Goal: Check status: Check status

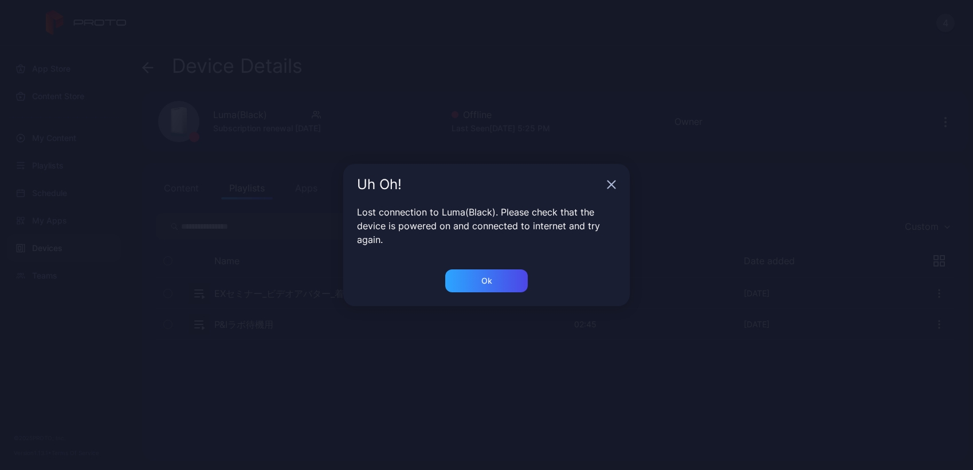
click at [336, 304] on div "Uh Oh! Lost connection to Luma(Black). Please check that the device is powered …" at bounding box center [486, 235] width 973 height 470
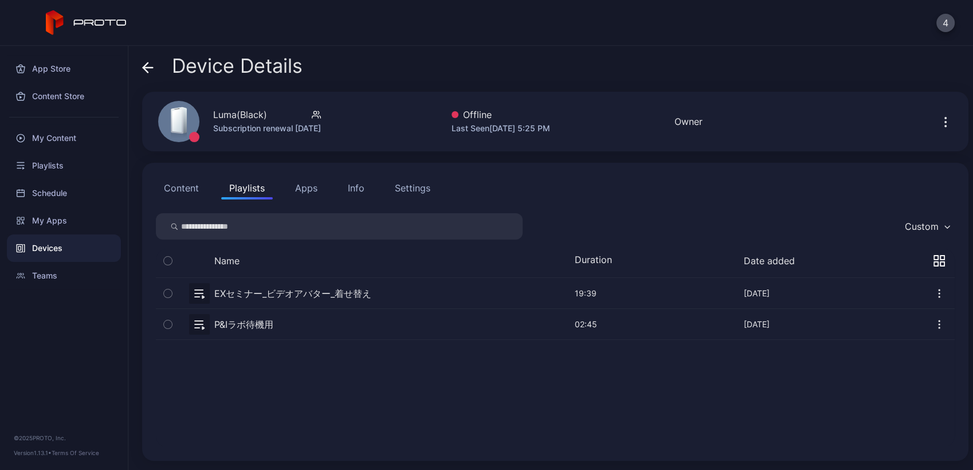
click at [88, 245] on div "Devices" at bounding box center [64, 248] width 114 height 28
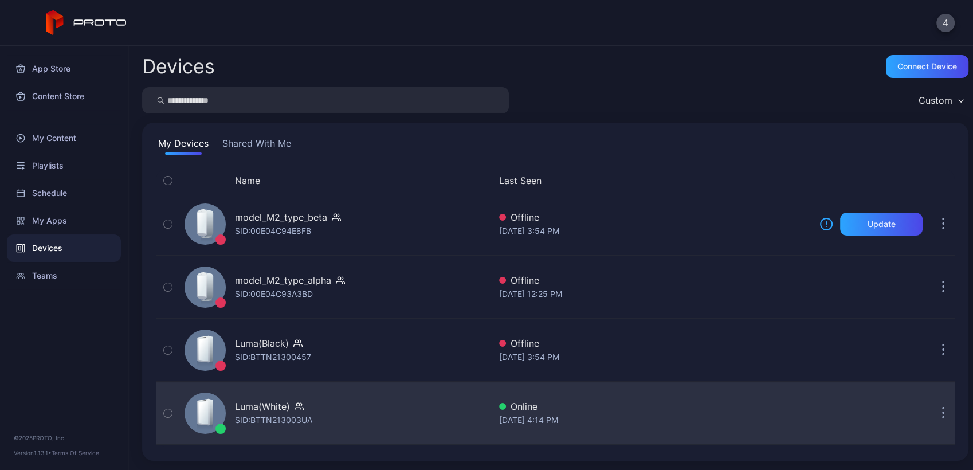
click at [287, 435] on div "Luma(White) SID: BTTN213003UA" at bounding box center [335, 413] width 310 height 57
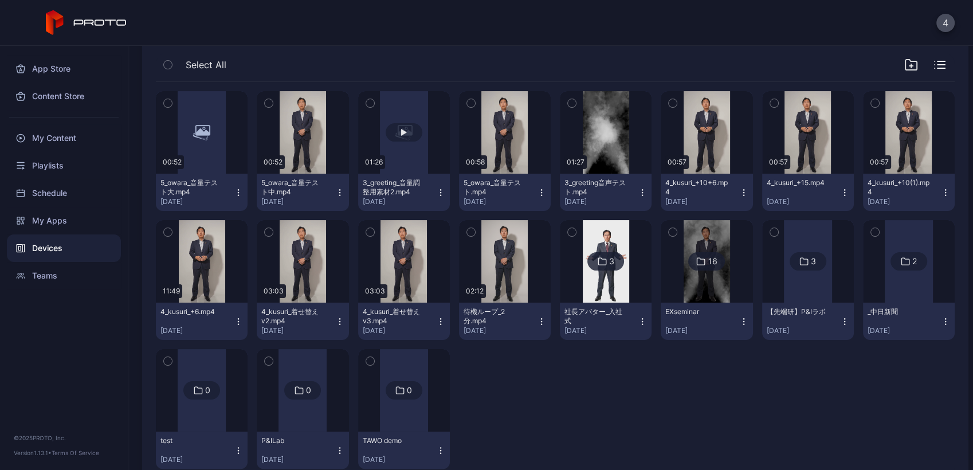
scroll to position [198, 0]
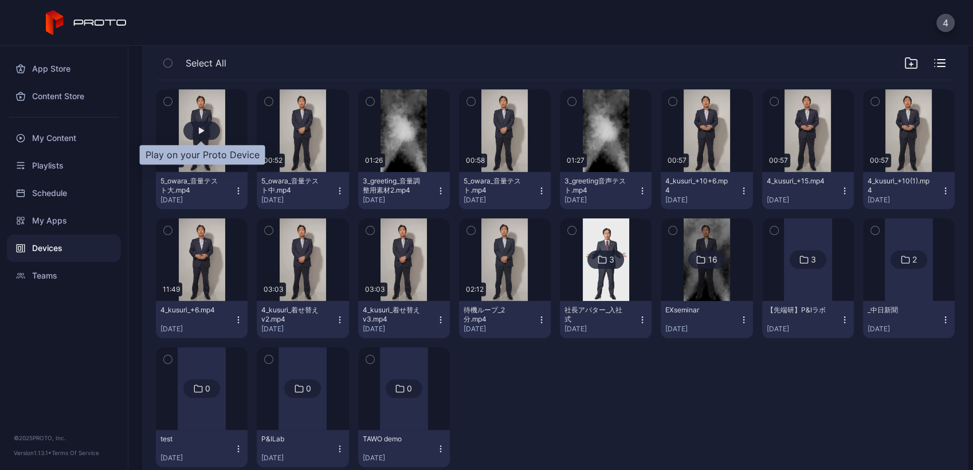
click at [201, 130] on div "button" at bounding box center [202, 130] width 6 height 7
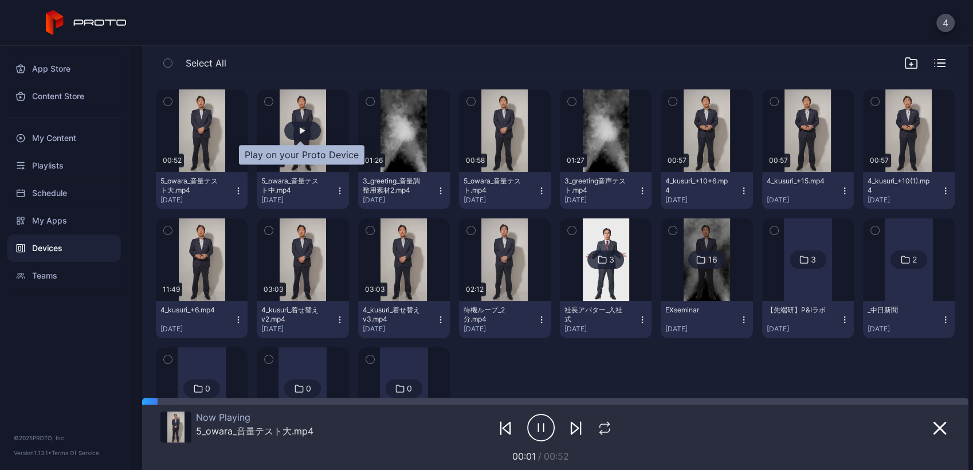
click at [300, 131] on div "button" at bounding box center [303, 130] width 6 height 7
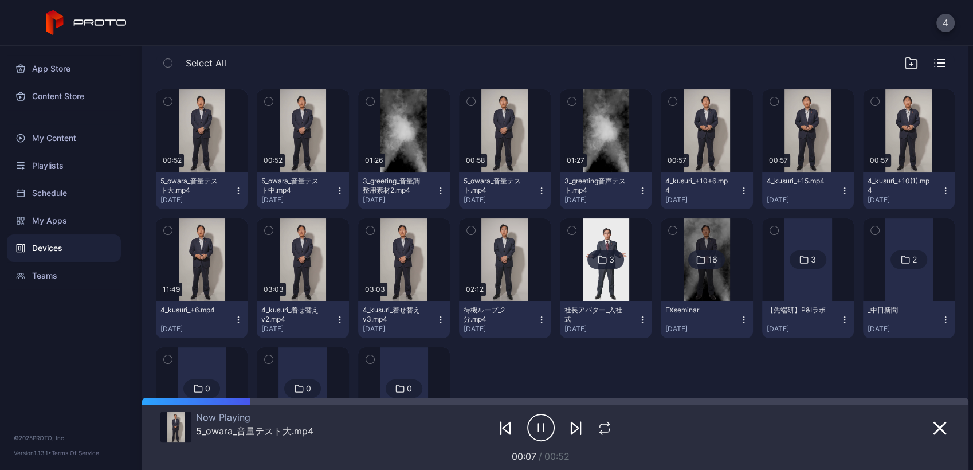
click at [532, 435] on icon "button" at bounding box center [541, 427] width 28 height 29
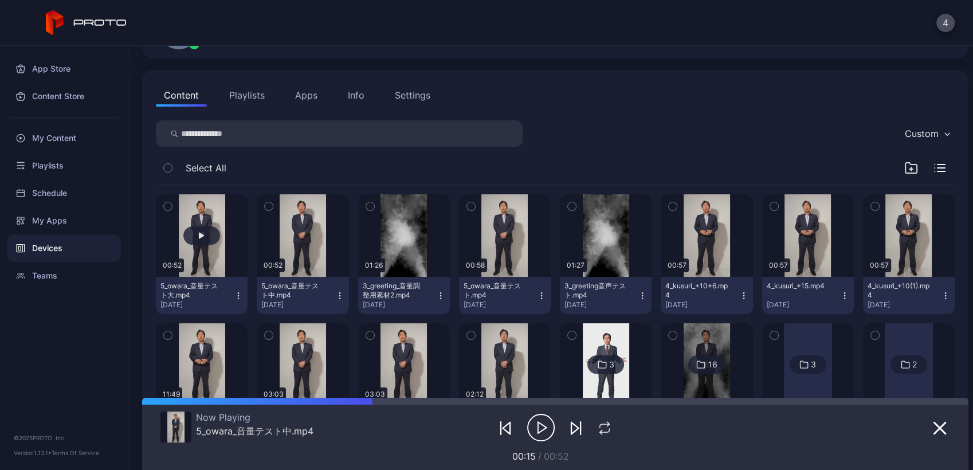
scroll to position [91, 0]
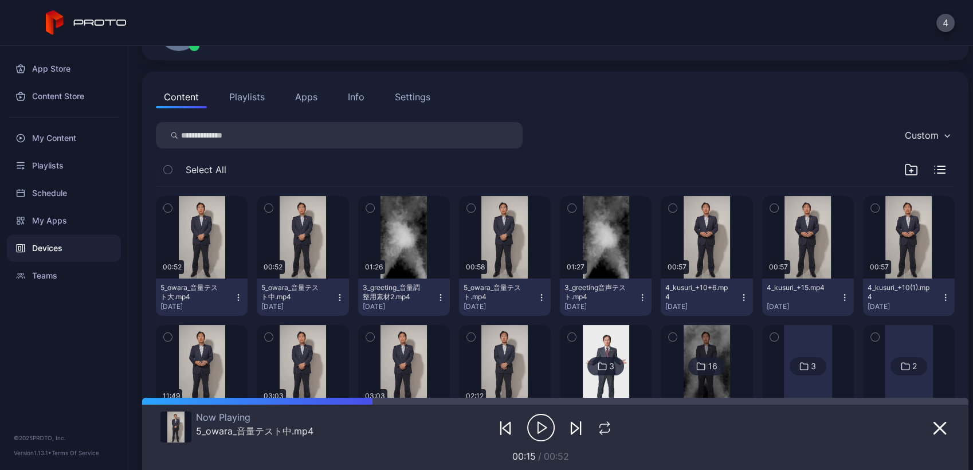
click at [536, 435] on icon "button" at bounding box center [541, 427] width 28 height 29
click at [527, 424] on icon "button" at bounding box center [541, 427] width 28 height 29
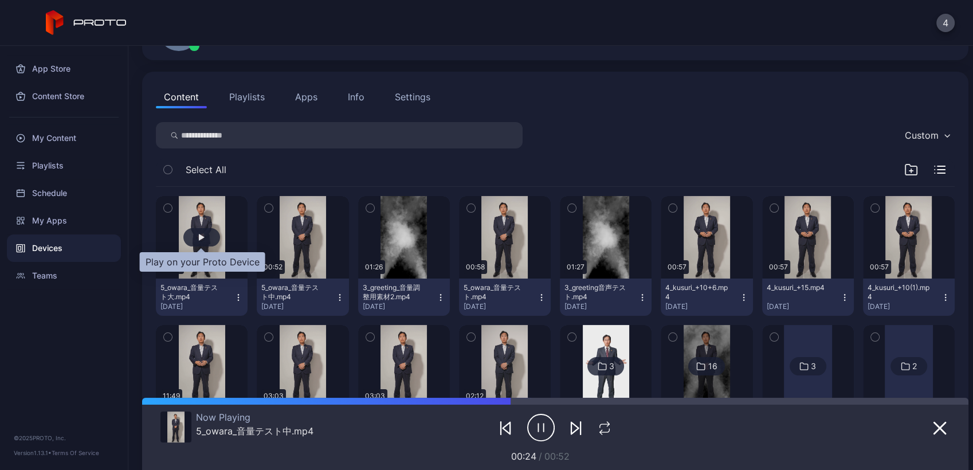
click at [201, 241] on div "button" at bounding box center [201, 237] width 37 height 18
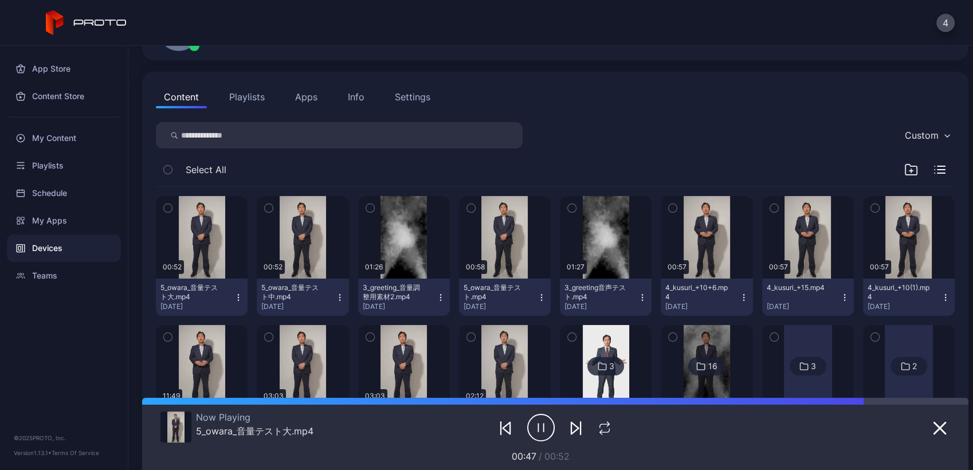
click at [531, 432] on icon "button" at bounding box center [541, 427] width 28 height 29
click at [202, 236] on div "button" at bounding box center [202, 237] width 6 height 7
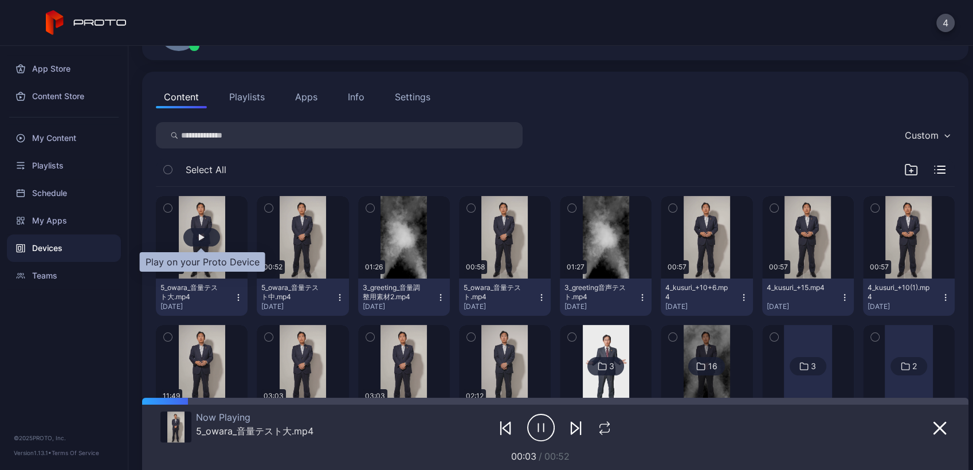
click at [202, 236] on div "button" at bounding box center [202, 237] width 6 height 7
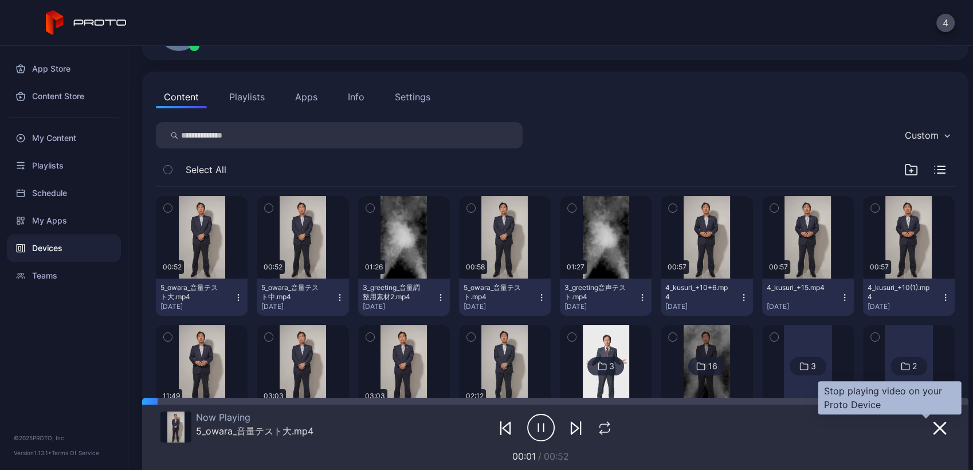
click at [933, 430] on icon "button" at bounding box center [940, 428] width 14 height 14
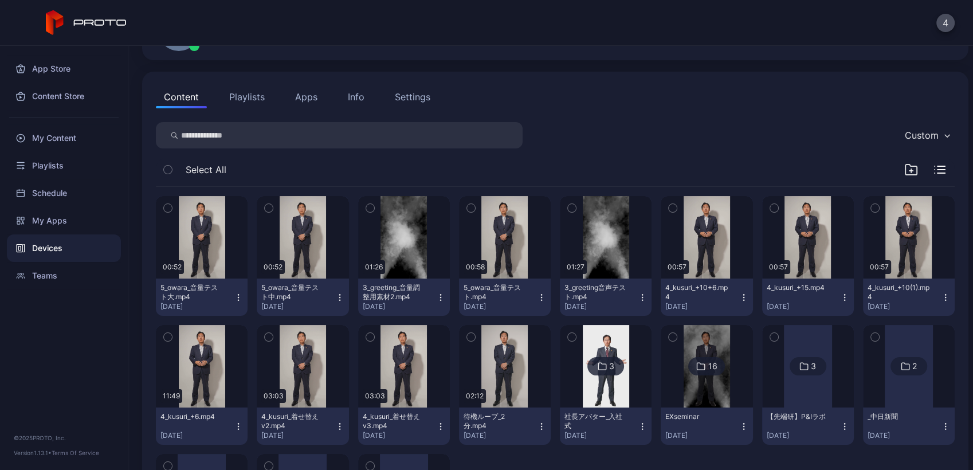
click at [174, 213] on button "button" at bounding box center [168, 208] width 24 height 24
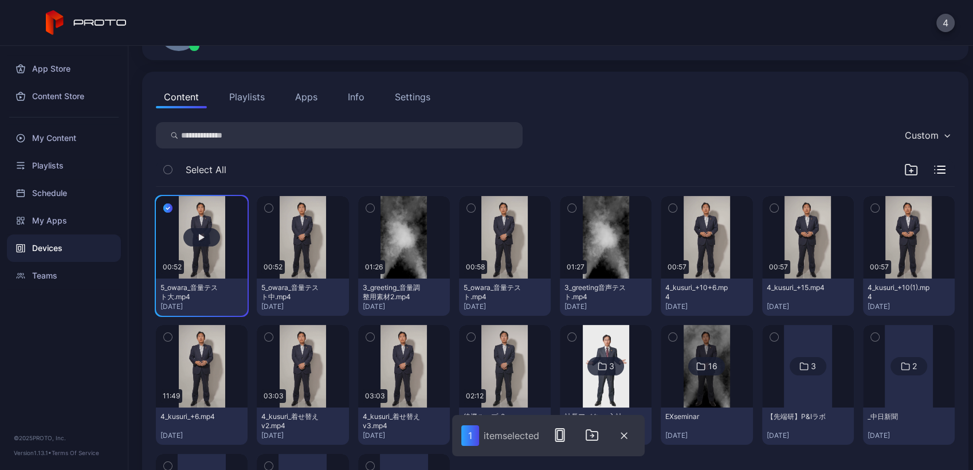
click at [180, 229] on button "button" at bounding box center [202, 237] width 92 height 83
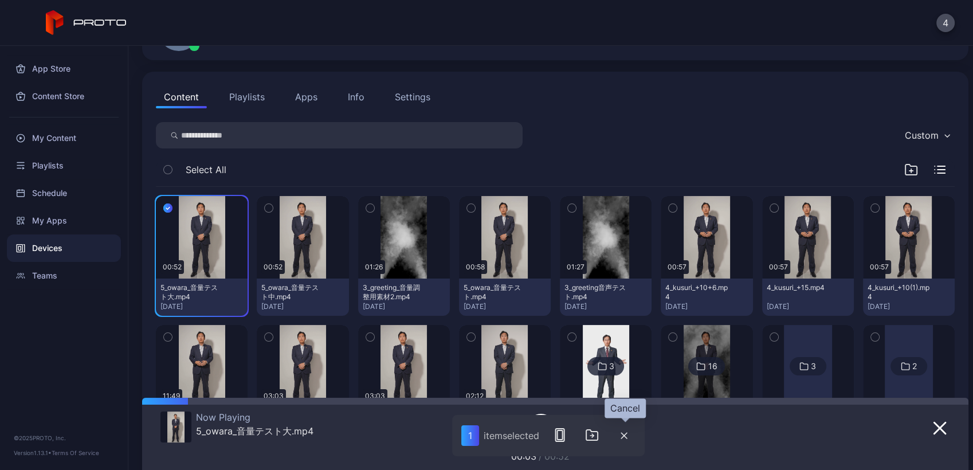
click at [624, 434] on icon "button" at bounding box center [624, 436] width 6 height 6
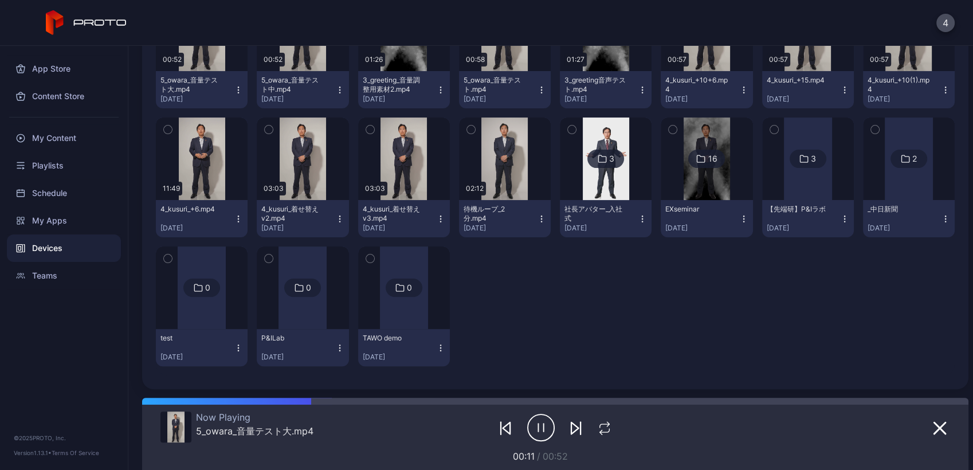
scroll to position [297, 0]
click at [693, 189] on img at bounding box center [707, 160] width 46 height 83
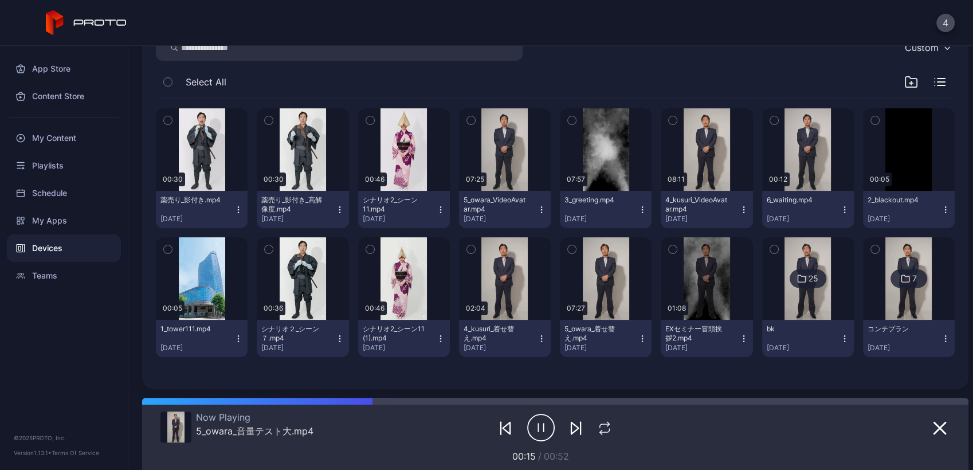
scroll to position [207, 0]
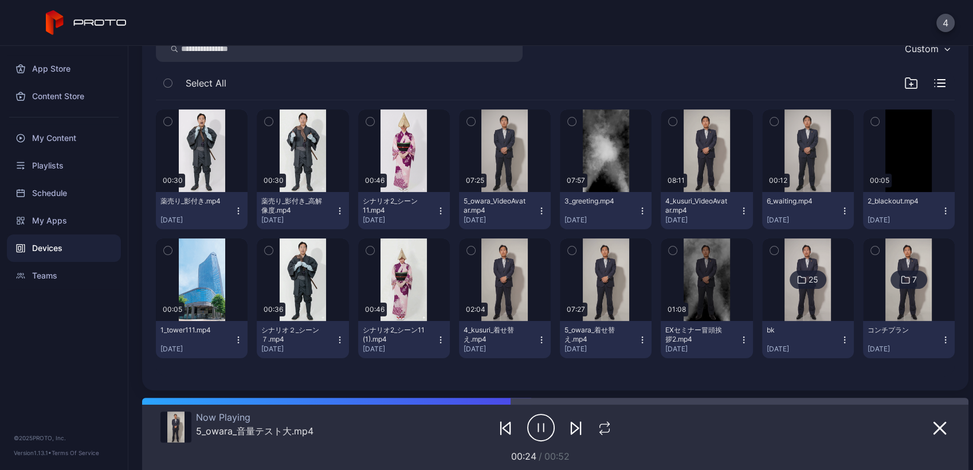
click at [531, 426] on icon "button" at bounding box center [541, 427] width 28 height 29
click at [933, 429] on icon "button" at bounding box center [940, 428] width 14 height 14
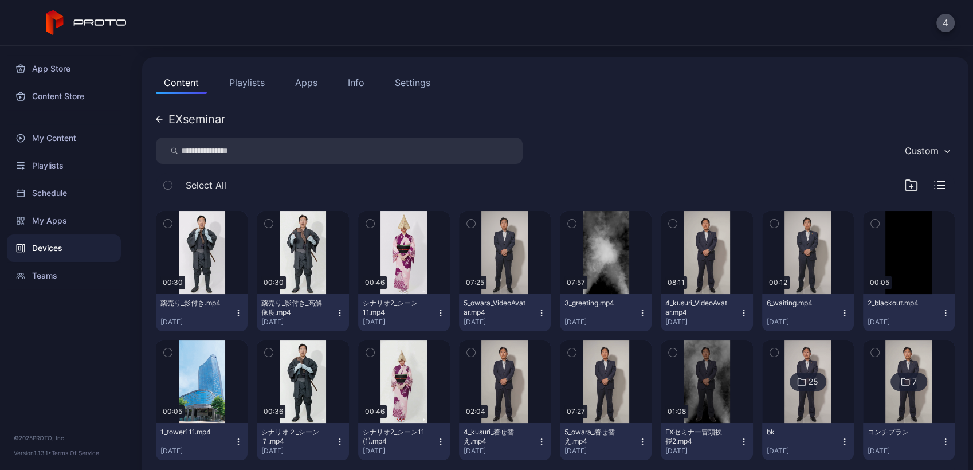
scroll to position [100, 0]
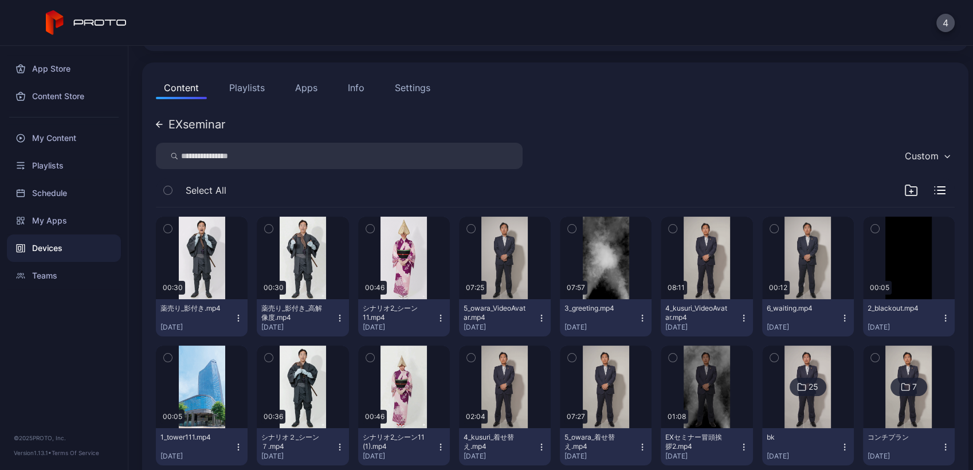
click at [63, 248] on div "Devices" at bounding box center [64, 248] width 114 height 28
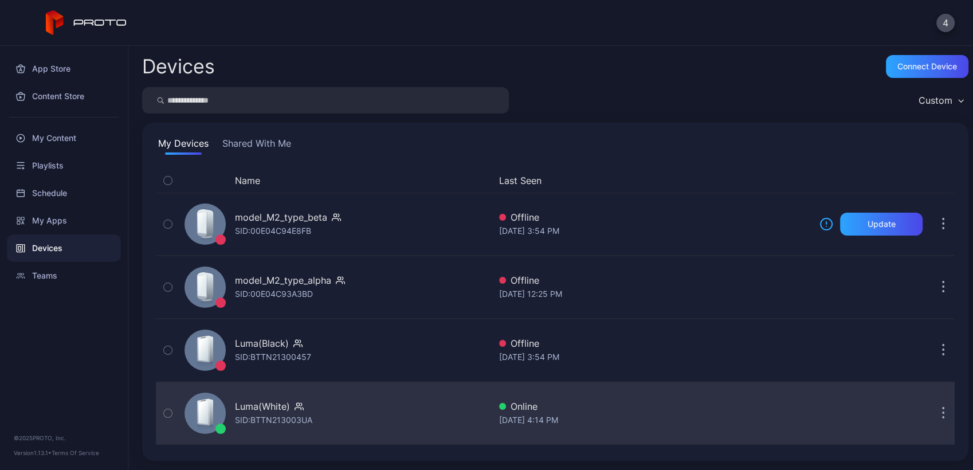
click at [333, 415] on div "Luma(White) SID: BTTN213003UA" at bounding box center [335, 413] width 310 height 57
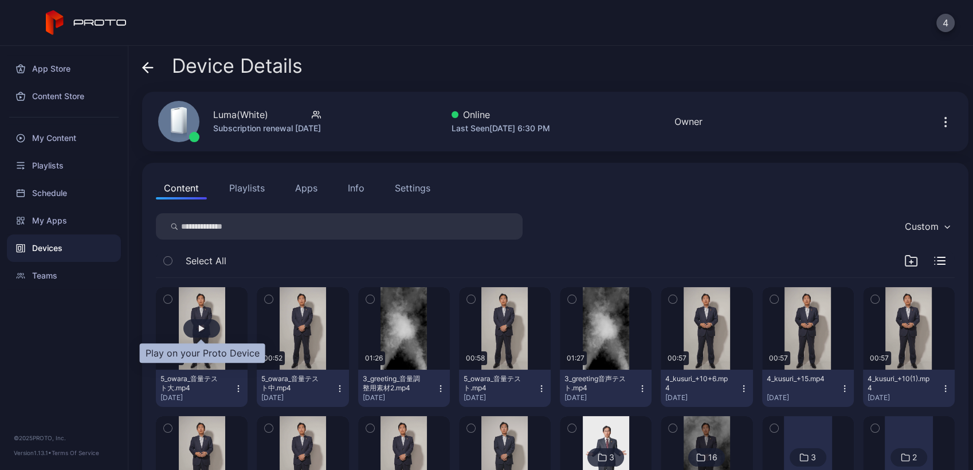
click at [193, 331] on div "button" at bounding box center [201, 328] width 37 height 18
